Goal: Communication & Community: Answer question/provide support

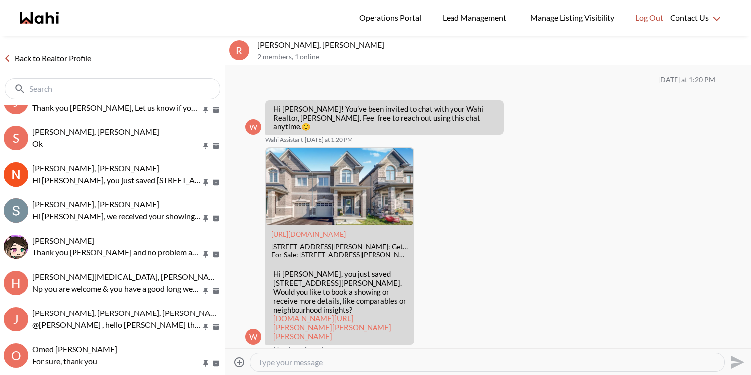
scroll to position [311, 0]
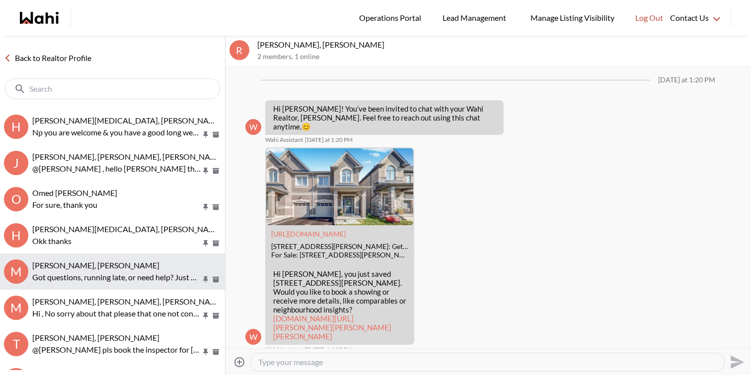
click at [141, 281] on p "Got questions, running late, or need help? Just message here. 😊 Here’s a quick …" at bounding box center [116, 278] width 169 height 12
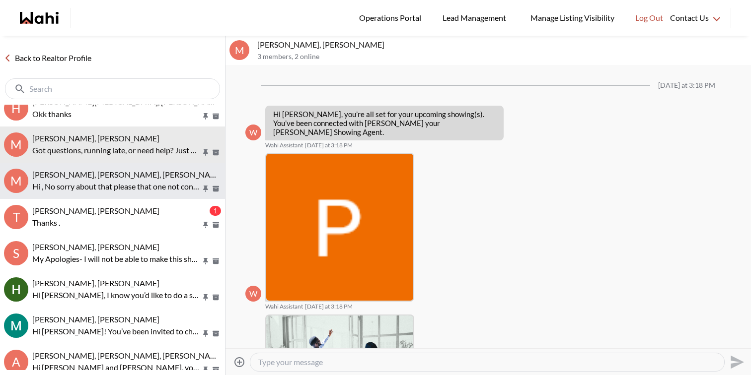
scroll to position [599, 0]
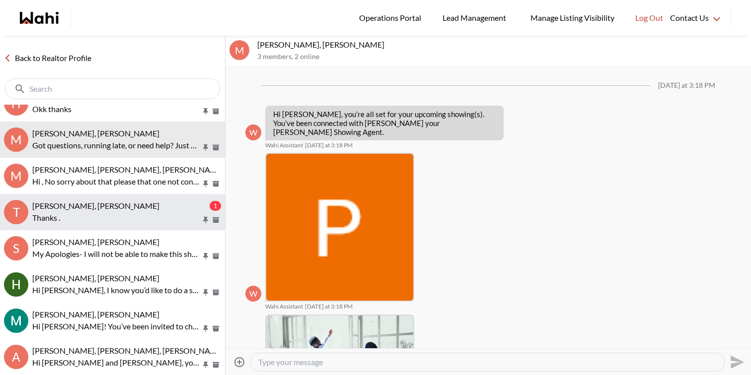
click at [169, 215] on p "Thanks ." at bounding box center [116, 218] width 169 height 12
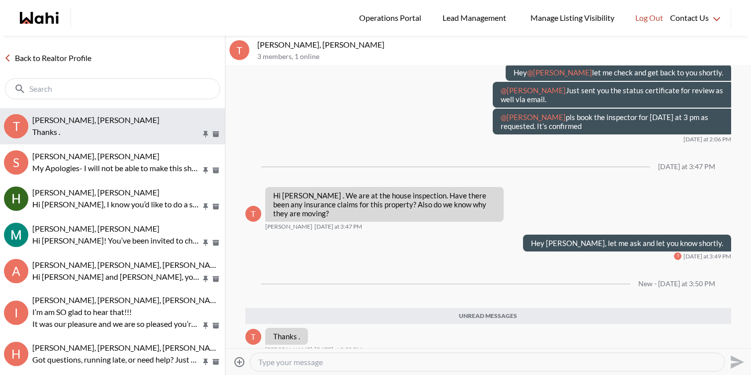
scroll to position [686, 0]
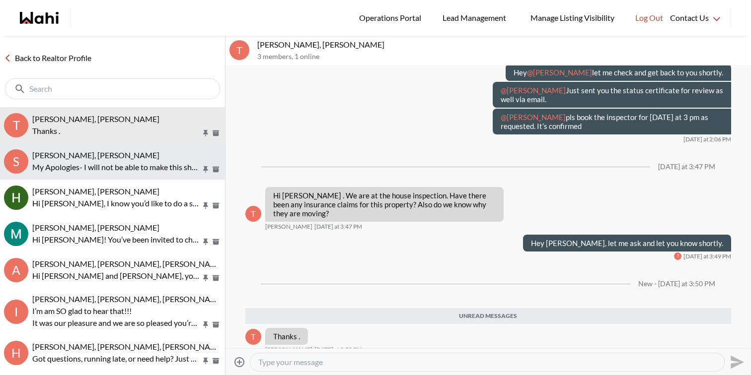
click at [146, 160] on div "[PERSON_NAME], [PERSON_NAME]" at bounding box center [126, 155] width 189 height 10
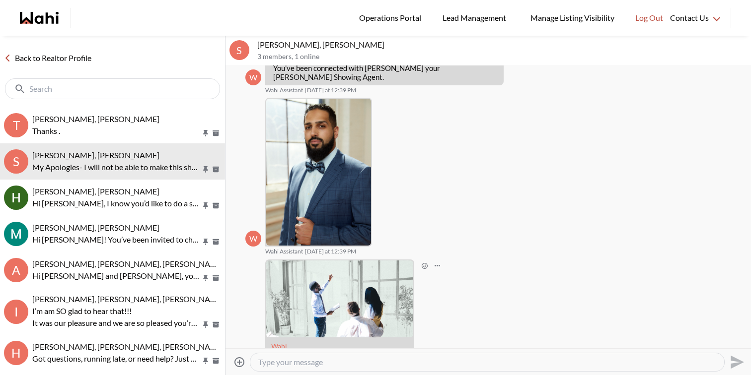
scroll to position [69, 0]
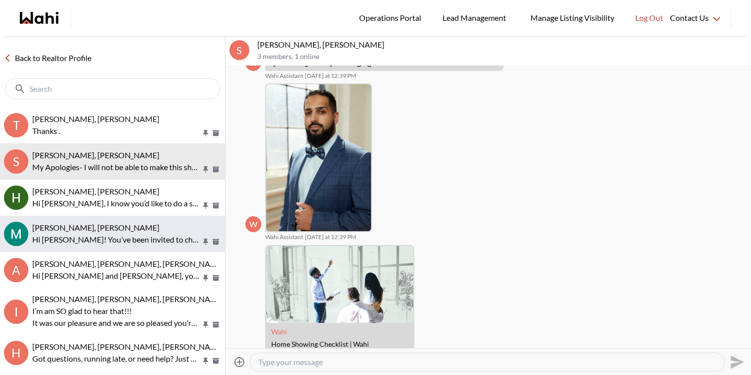
click at [131, 245] on p "Hi [PERSON_NAME]! You’ve been invited to chat with your Wahi Realtor, [PERSON_N…" at bounding box center [116, 240] width 169 height 12
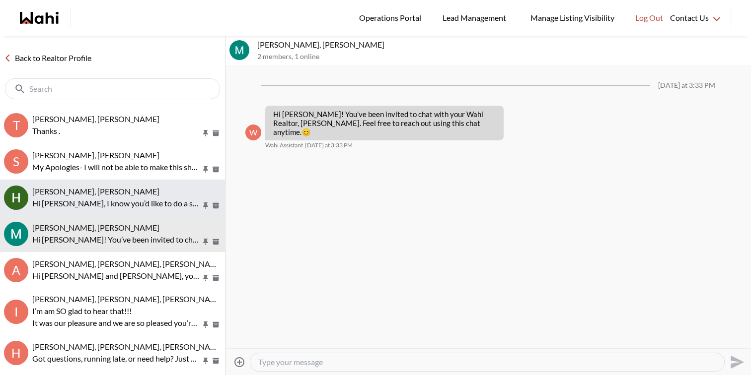
click at [135, 198] on p "Hi [PERSON_NAME], I know you’d like to do a showing at [STREET_ADDRESS][PERSON_…" at bounding box center [116, 204] width 169 height 12
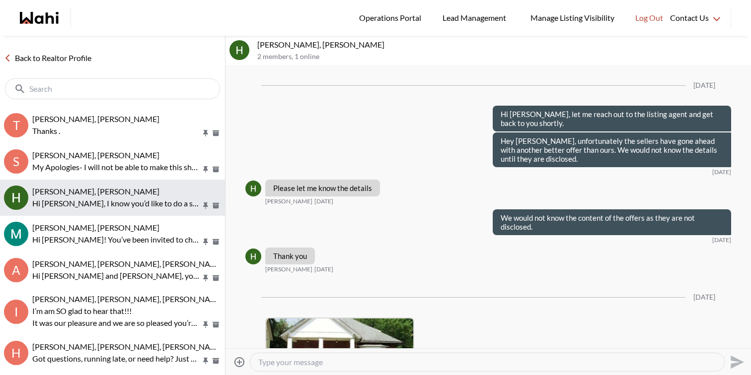
scroll to position [1750, 0]
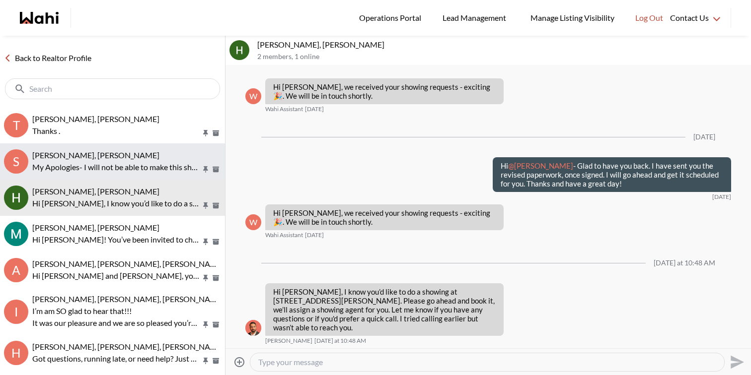
click at [122, 158] on div "[PERSON_NAME], [PERSON_NAME]" at bounding box center [126, 155] width 189 height 10
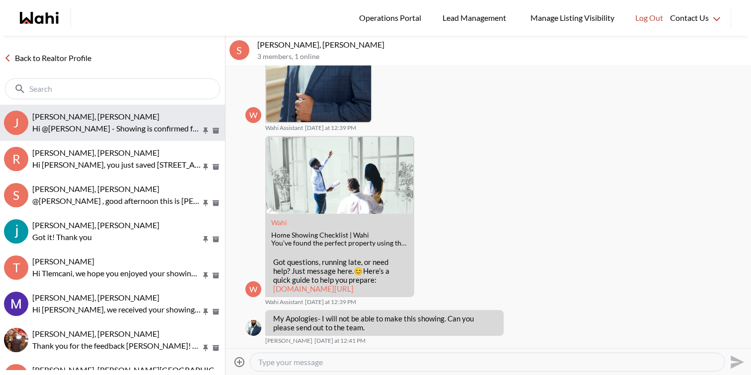
click at [114, 125] on p "Hi @Jaime Zárate - Showing is confirmed for tomorrow. I will meet you by the lo…" at bounding box center [116, 129] width 169 height 12
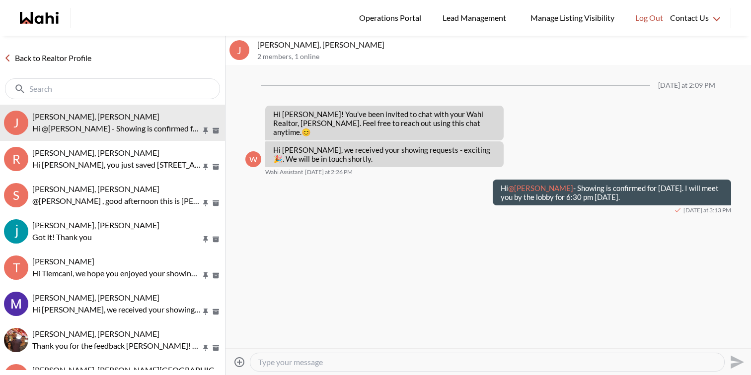
click at [349, 361] on textarea "Type your message" at bounding box center [487, 362] width 458 height 10
paste textarea "Hi there - here is the RECO Information Guide we discussed, you can also find i…"
type textarea "Hi there - here is the RECO Information Guide we discussed, you can also find i…"
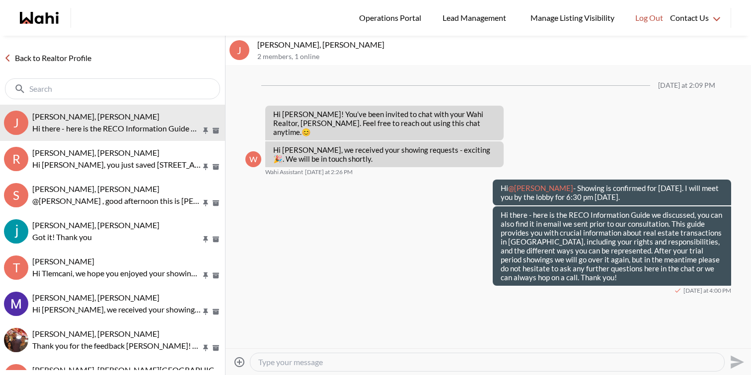
click at [237, 360] on icon "Attach files" at bounding box center [239, 362] width 12 height 12
click at [0, 0] on input "Attach files" at bounding box center [0, 0] width 0 height 0
click at [738, 344] on icon "Send" at bounding box center [736, 343] width 13 height 13
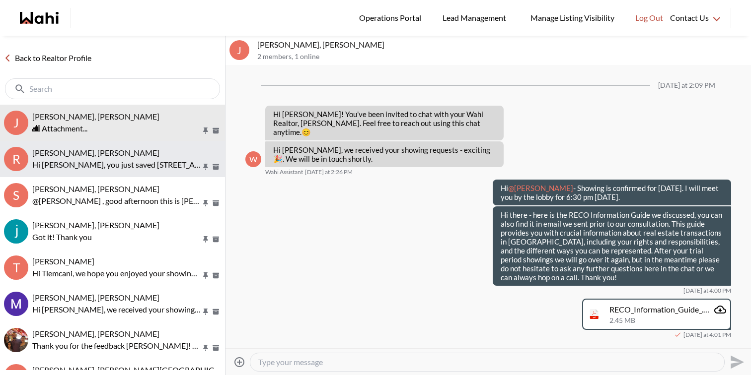
click at [123, 157] on div "[PERSON_NAME], [PERSON_NAME]" at bounding box center [126, 153] width 189 height 10
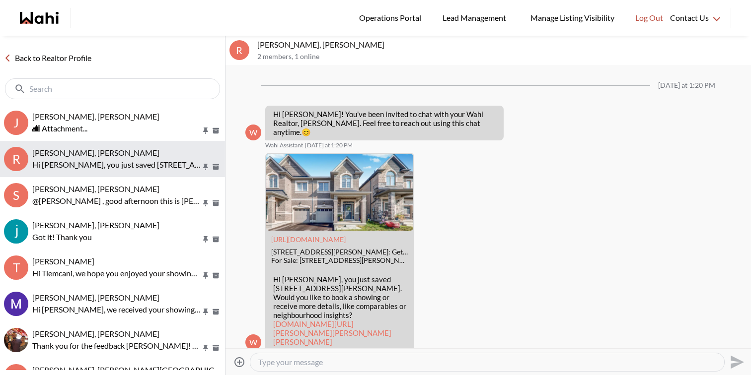
scroll to position [5, 0]
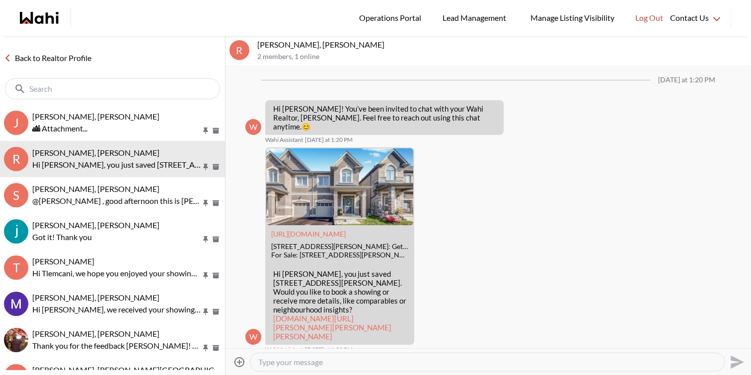
click at [341, 364] on textarea "Type your message" at bounding box center [487, 362] width 458 height 10
paste textarea "Hi there - here is the RECO Information Guide we discussed, you can also find i…"
type textarea "Hi there - here is the RECO Information Guide we discussed, you can also find i…"
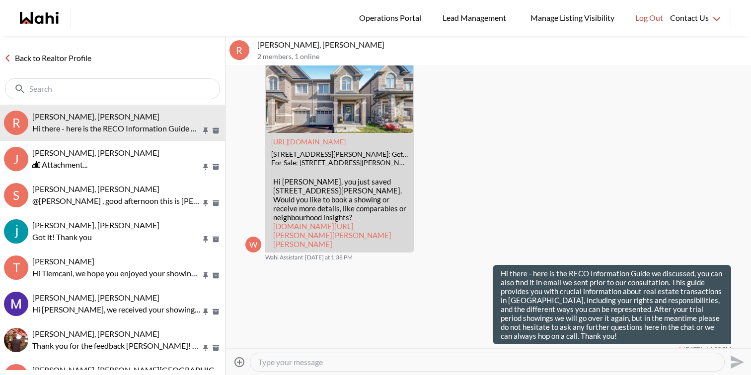
click at [242, 360] on icon "Attach files" at bounding box center [239, 362] width 12 height 12
click at [0, 0] on input "Attach files" at bounding box center [0, 0] width 0 height 0
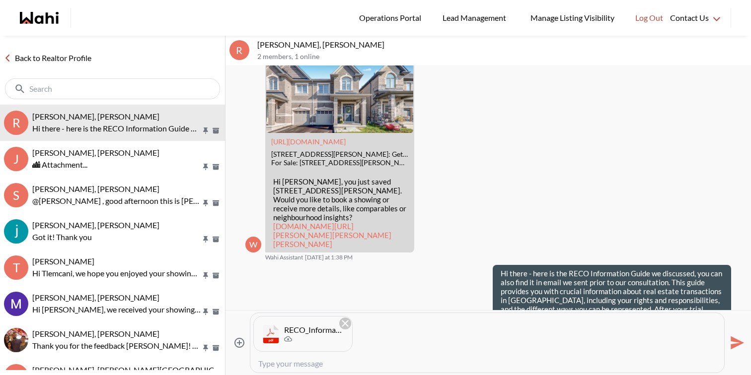
click at [734, 344] on icon "Send" at bounding box center [736, 343] width 13 height 13
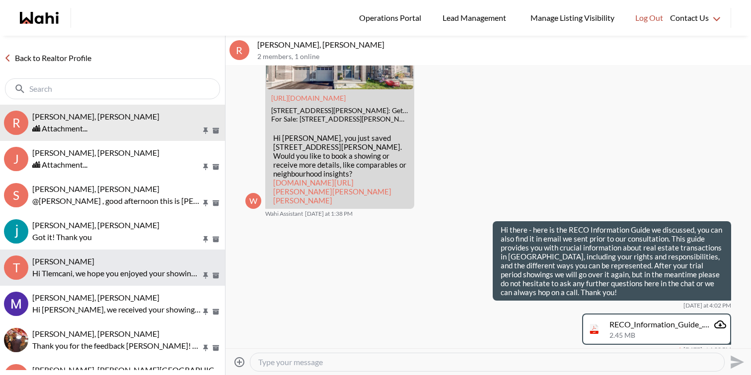
click at [154, 262] on div "[PERSON_NAME]" at bounding box center [126, 262] width 189 height 10
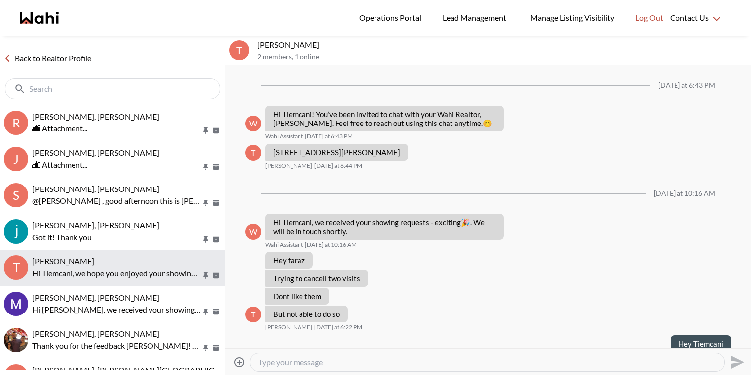
scroll to position [594, 0]
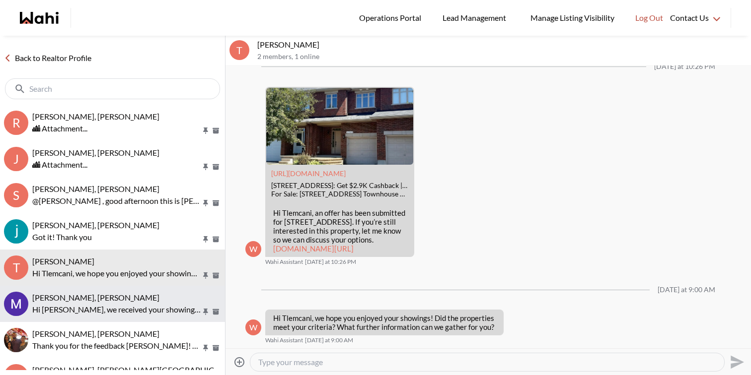
click at [155, 305] on p "Hi Mayada, we received your showing requests - exciting 🎉 . We will be in touch…" at bounding box center [116, 310] width 169 height 12
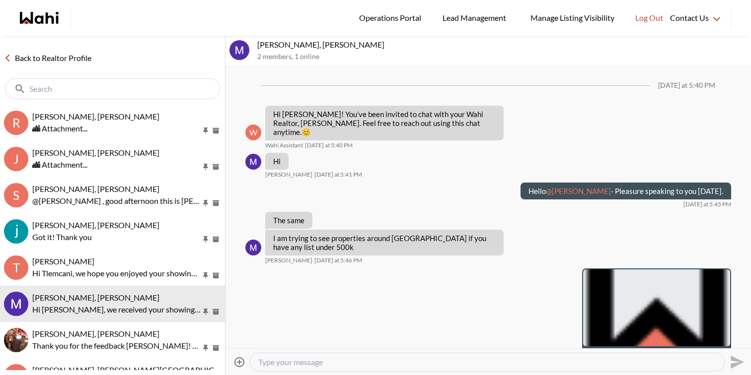
click at [426, 367] on div at bounding box center [487, 362] width 474 height 18
click at [427, 363] on textarea "Type your message" at bounding box center [487, 362] width 458 height 10
paste textarea "Hi there - here is the RECO Information Guide we discussed, you can also find i…"
type textarea "Hi there - here is the RECO Information Guide we discussed, you can also find i…"
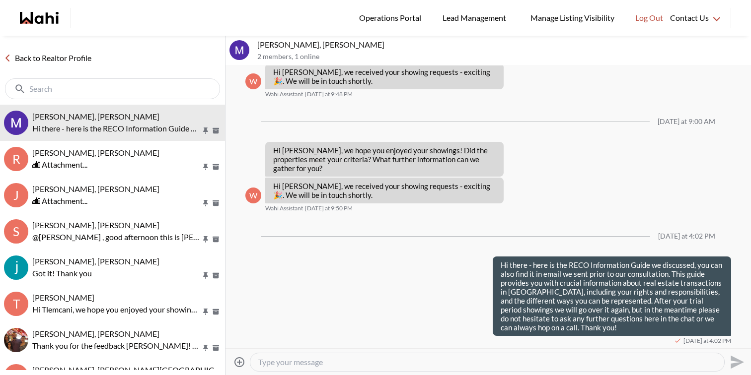
click at [238, 362] on icon at bounding box center [239, 362] width 10 height 10
click at [0, 0] on input "Attach files" at bounding box center [0, 0] width 0 height 0
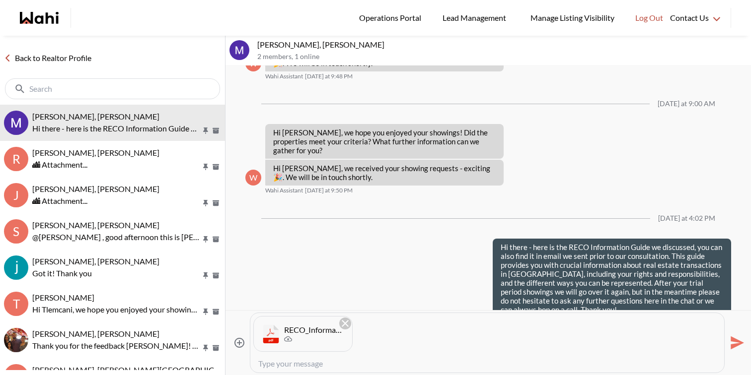
click at [736, 343] on icon "Send" at bounding box center [736, 343] width 16 height 16
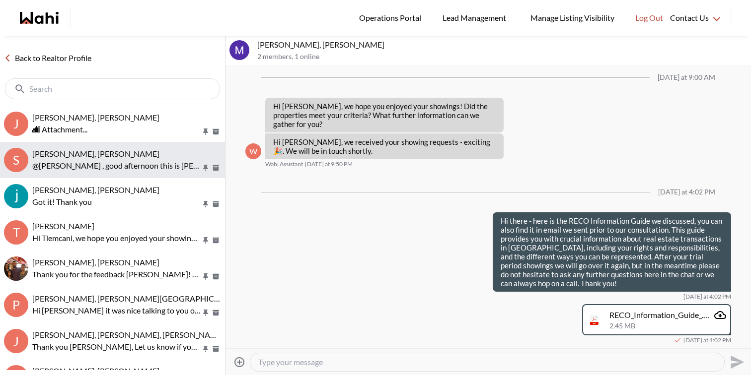
scroll to position [72, 0]
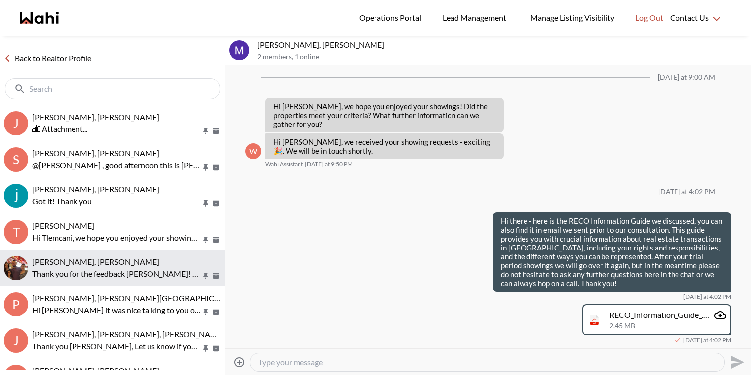
click at [141, 265] on div "[PERSON_NAME], [PERSON_NAME]" at bounding box center [126, 262] width 189 height 10
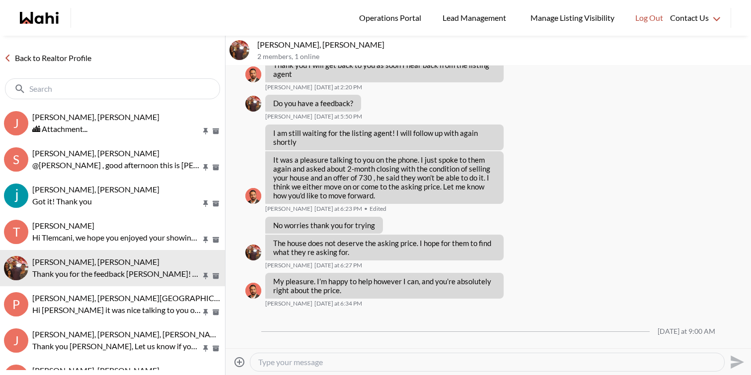
scroll to position [408, 0]
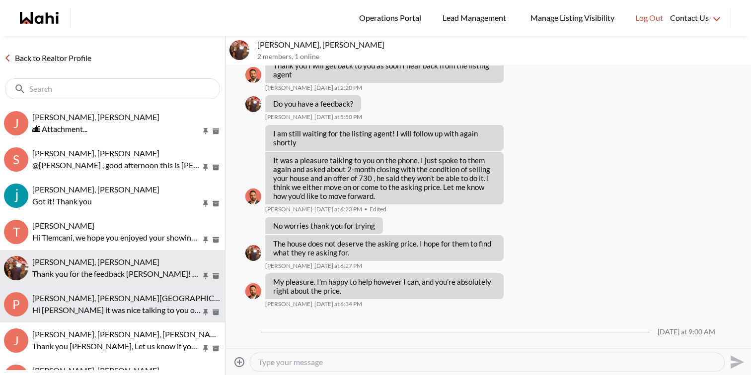
click at [136, 305] on p "Hi [PERSON_NAME] it was nice talking to you on the phone. [PERSON_NAME] said he…" at bounding box center [116, 310] width 169 height 12
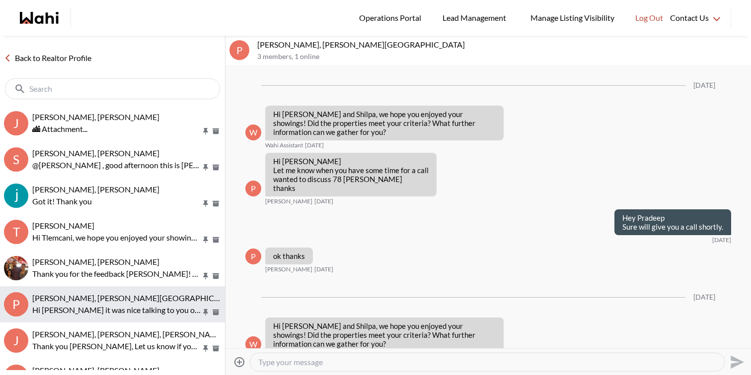
scroll to position [2040, 0]
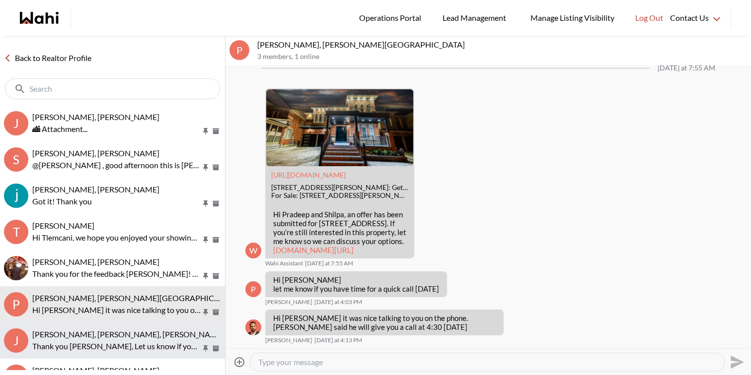
click at [130, 341] on p "Thank you [PERSON_NAME], Let us know if you have any questions!" at bounding box center [116, 347] width 169 height 12
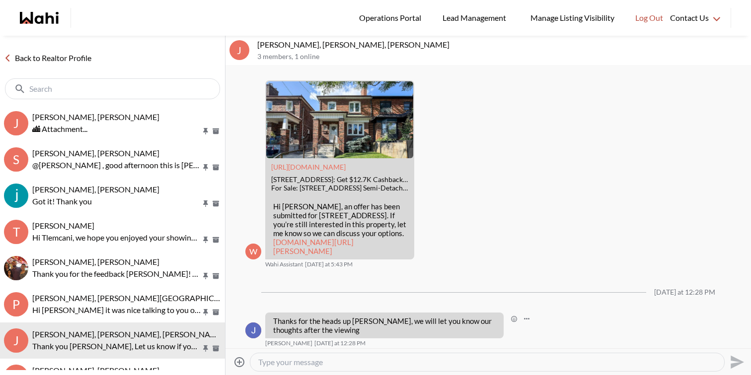
scroll to position [530, 0]
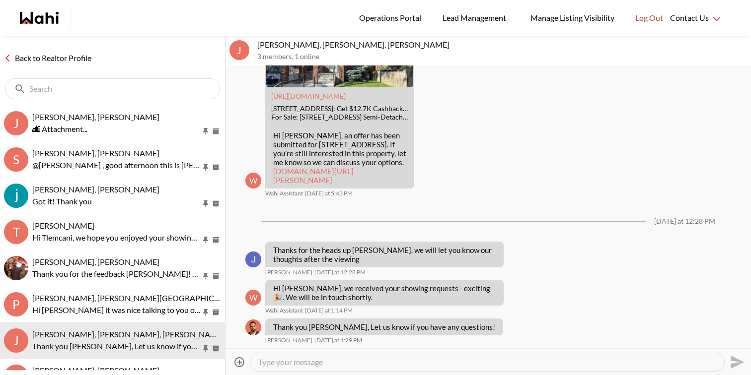
click at [357, 360] on textarea "Type your message" at bounding box center [487, 362] width 458 height 10
paste textarea "Hi there - here is the RECO Information Guide we discussed, you can also find i…"
type textarea "Hi there - here is the RECO Information Guide we discussed, you can also find i…"
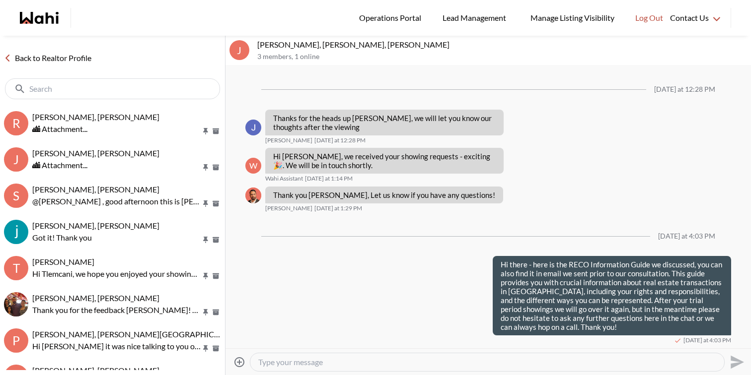
scroll to position [0, 0]
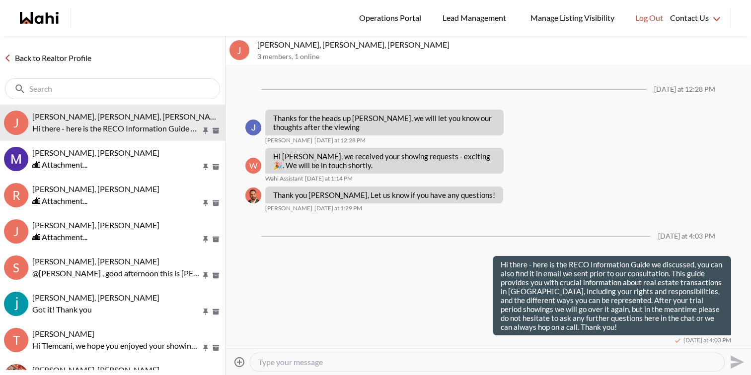
click at [242, 363] on icon "Attach files" at bounding box center [239, 362] width 12 height 12
click at [0, 0] on input "Attach files" at bounding box center [0, 0] width 0 height 0
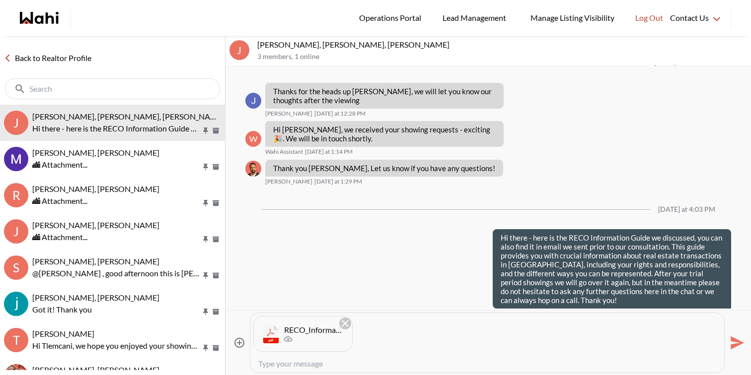
click at [734, 339] on icon "Send" at bounding box center [736, 343] width 13 height 13
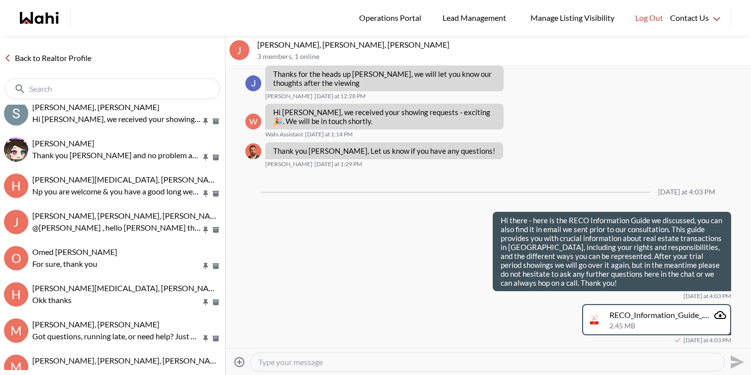
scroll to position [410, 0]
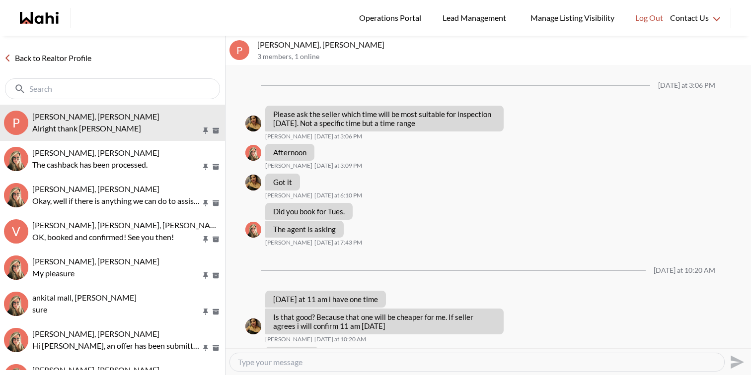
scroll to position [480, 0]
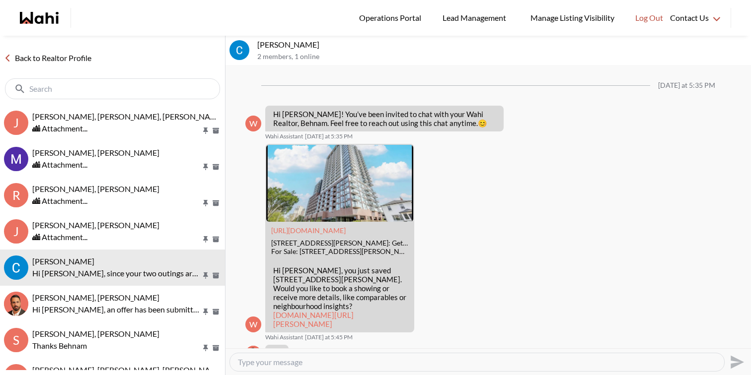
scroll to position [2292, 0]
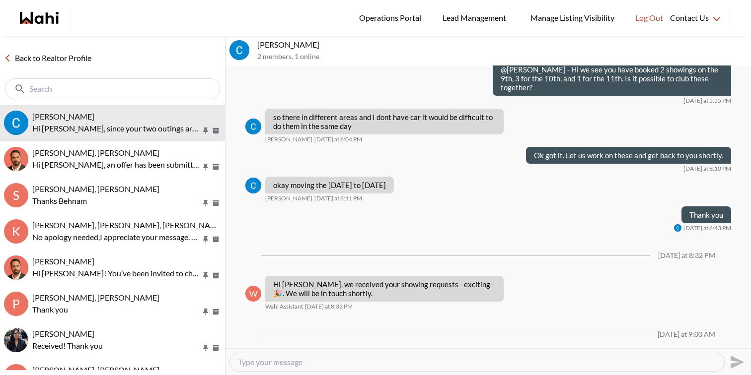
scroll to position [1017, 0]
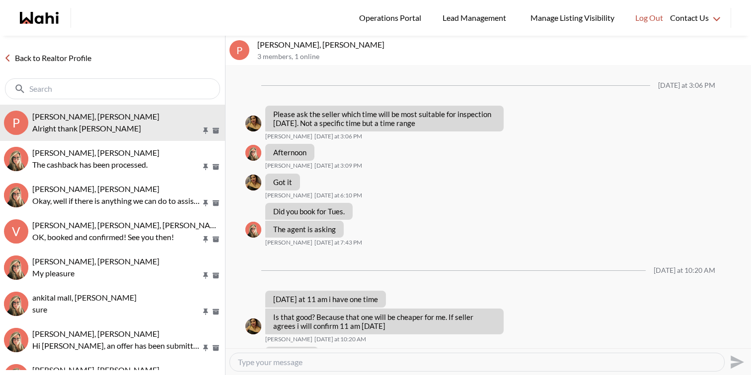
scroll to position [480, 0]
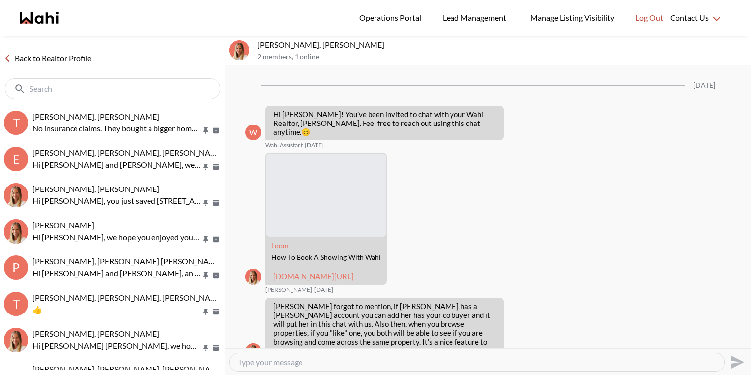
scroll to position [638, 0]
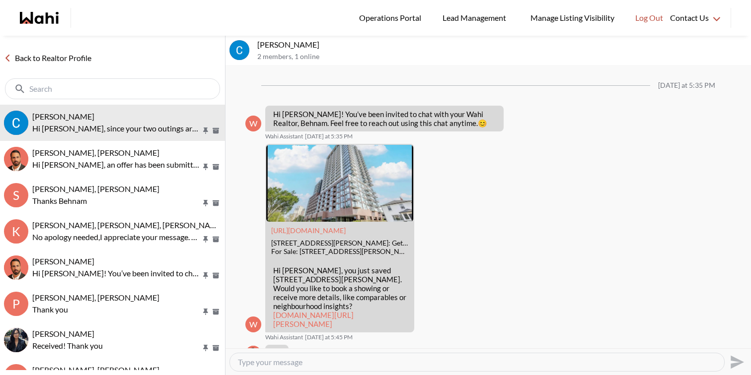
scroll to position [2292, 0]
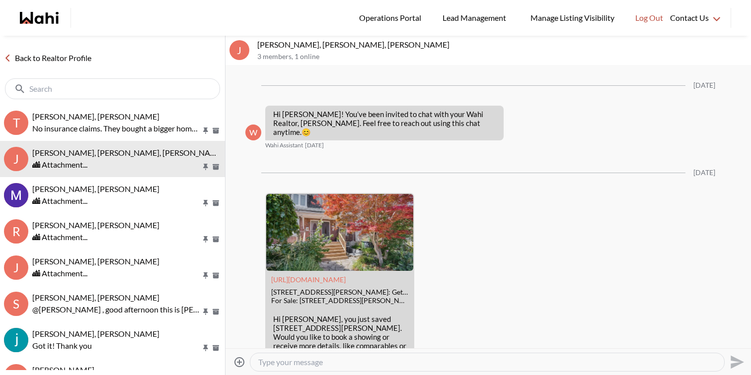
scroll to position [706, 0]
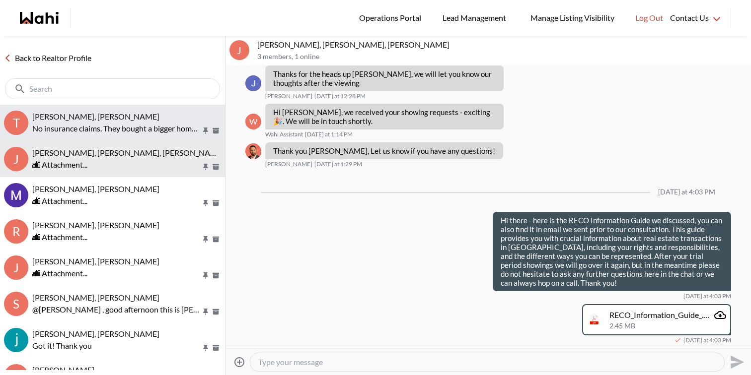
click at [170, 125] on p "No insurance claims. They bought a bigger home from the builder." at bounding box center [116, 129] width 169 height 12
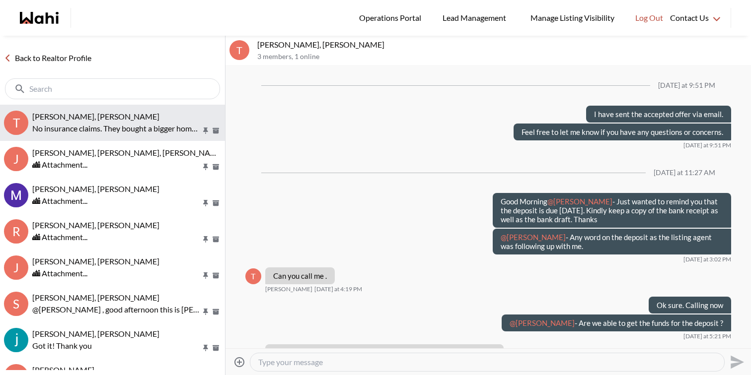
scroll to position [633, 0]
